Goal: Information Seeking & Learning: Learn about a topic

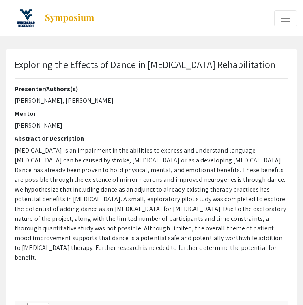
select select "custom"
type input "0"
select select "custom"
type input "1"
select select "auto"
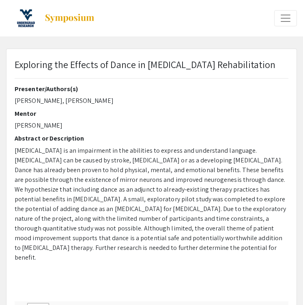
select select "custom"
type input "0"
select select "custom"
type input "1"
select select "auto"
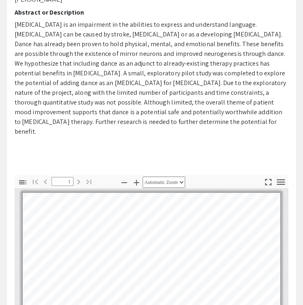
scroll to position [125, 0]
